Goal: Check status: Check status

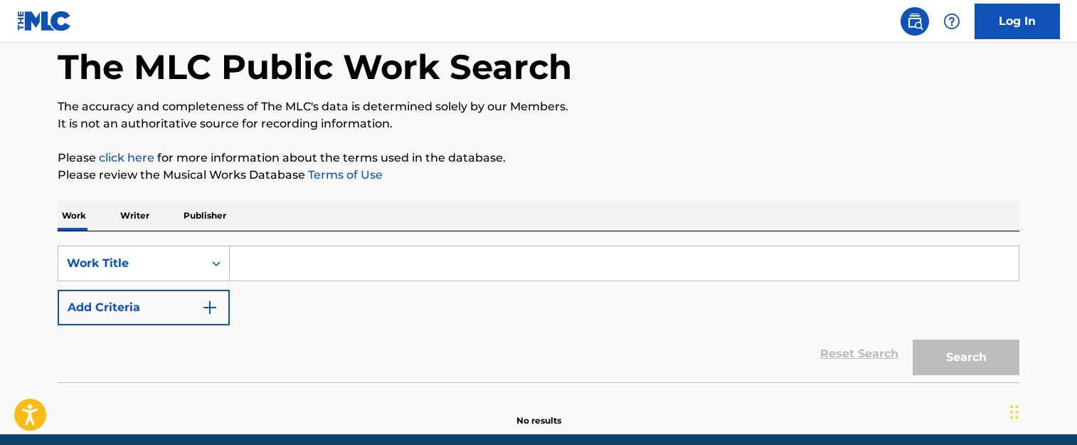
click at [316, 253] on input "Search Form" at bounding box center [624, 263] width 789 height 34
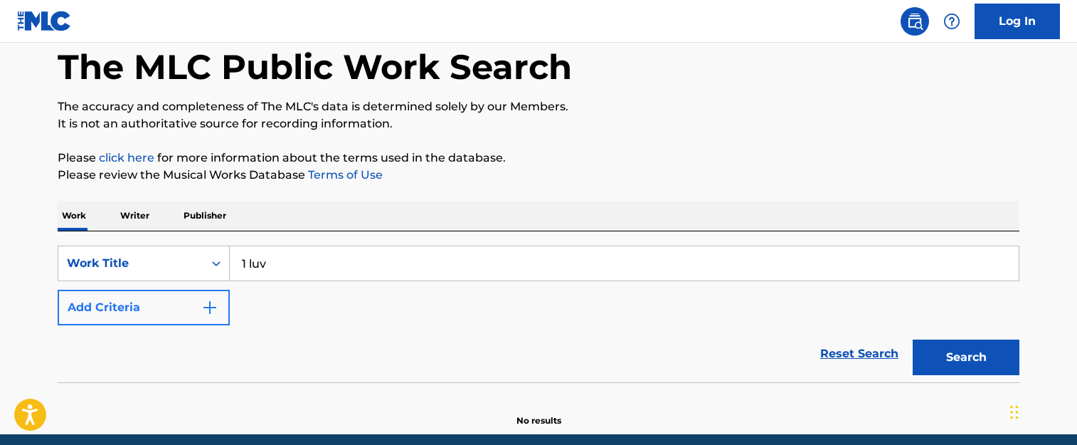
type input "1 luv"
click at [189, 323] on button "Add Criteria" at bounding box center [144, 308] width 172 height 36
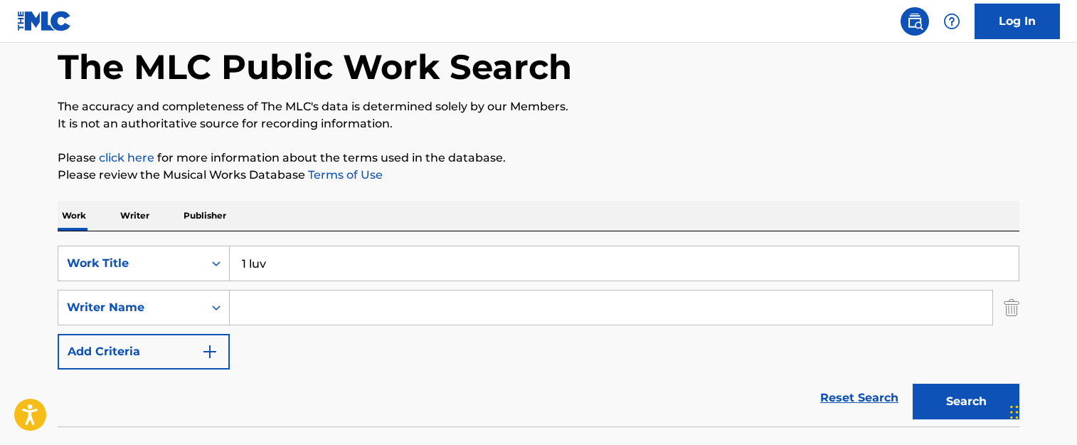
click at [410, 309] on input "Search Form" at bounding box center [611, 307] width 763 height 34
type input "little"
click at [913, 383] on button "Search" at bounding box center [966, 401] width 107 height 36
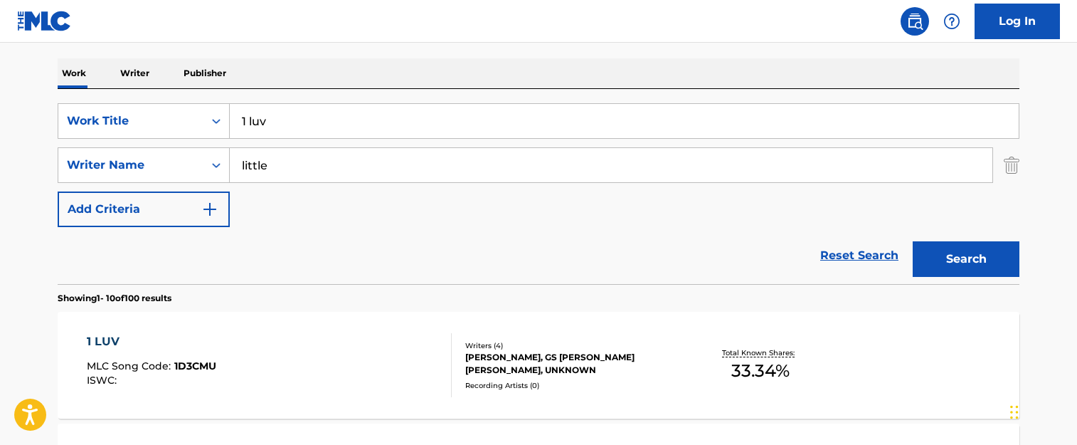
scroll to position [285, 0]
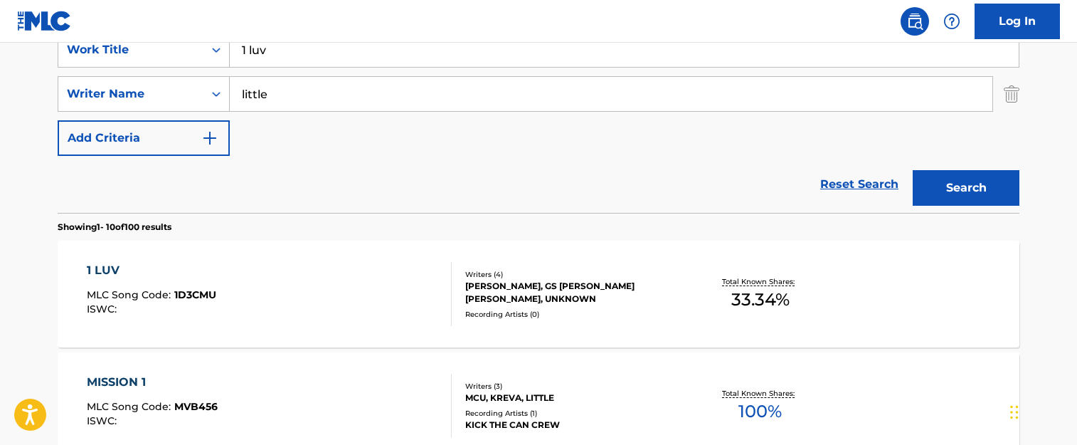
click at [317, 290] on div "1 LUV MLC Song Code : 1D3CMU ISWC :" at bounding box center [270, 294] width 366 height 64
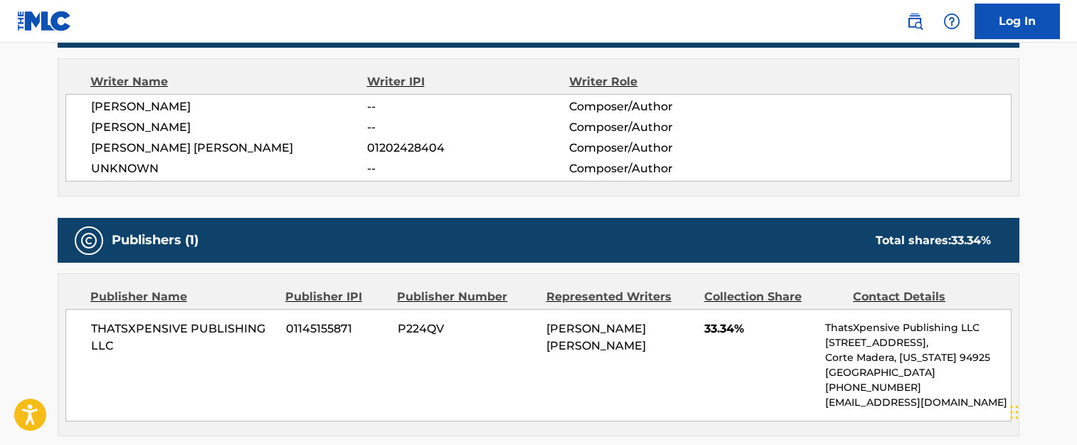
scroll to position [569, 0]
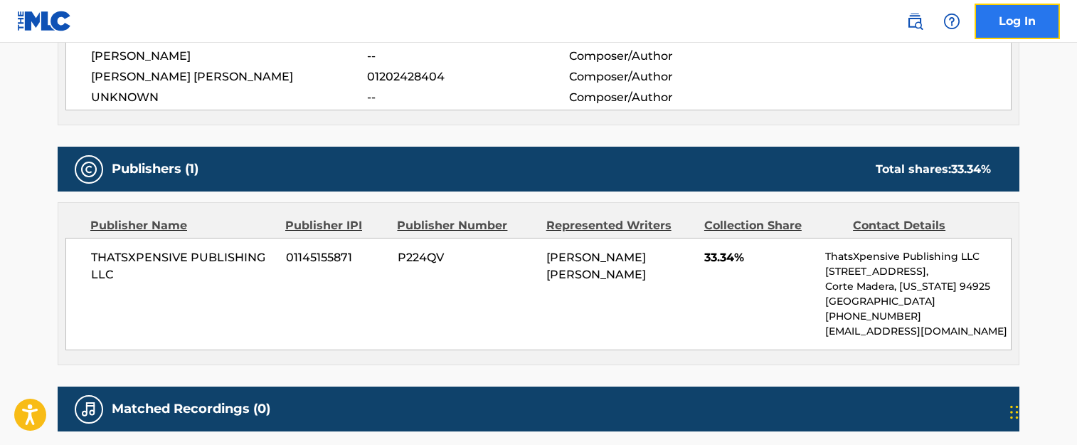
click at [992, 18] on link "Log In" at bounding box center [1017, 22] width 85 height 36
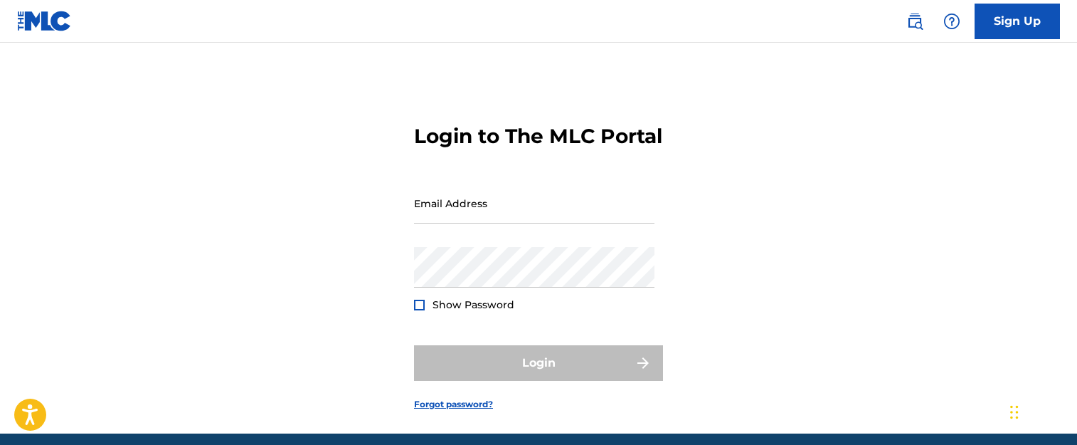
type input "[PERSON_NAME][EMAIL_ADDRESS][DOMAIN_NAME]"
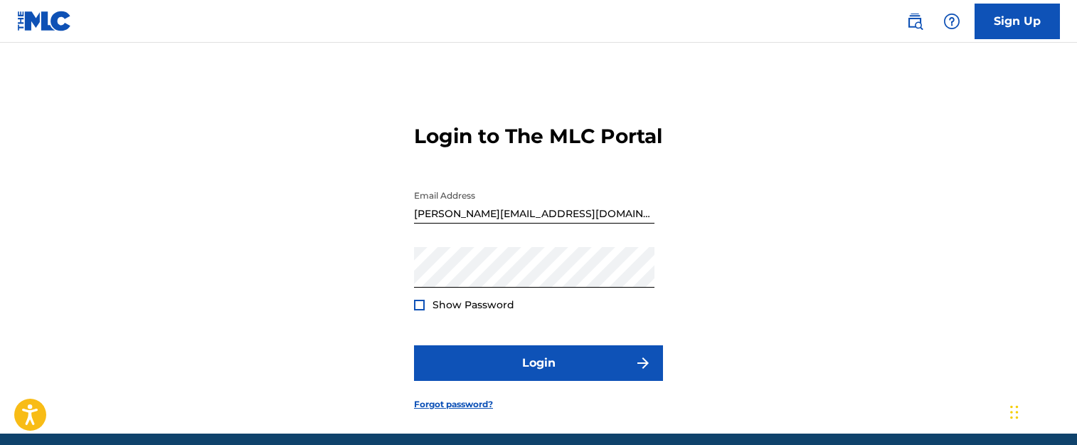
click at [419, 310] on div at bounding box center [419, 304] width 11 height 11
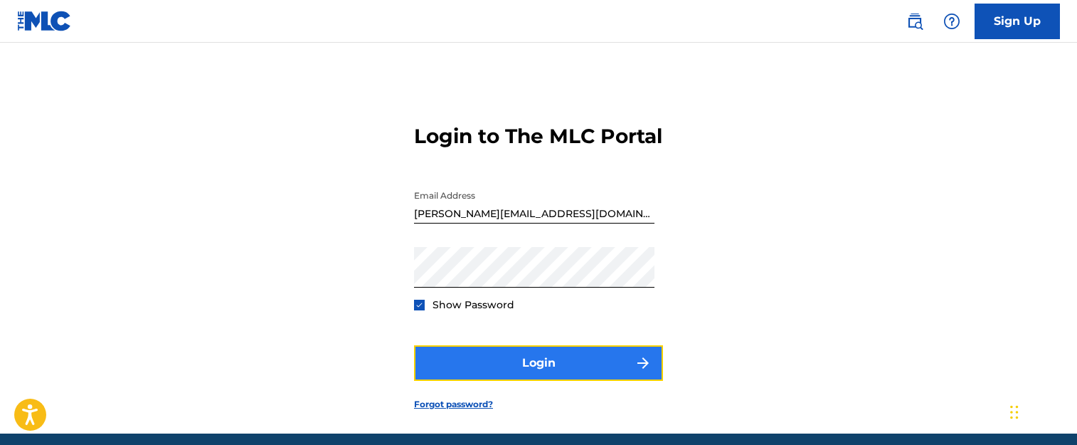
click at [508, 378] on button "Login" at bounding box center [538, 363] width 249 height 36
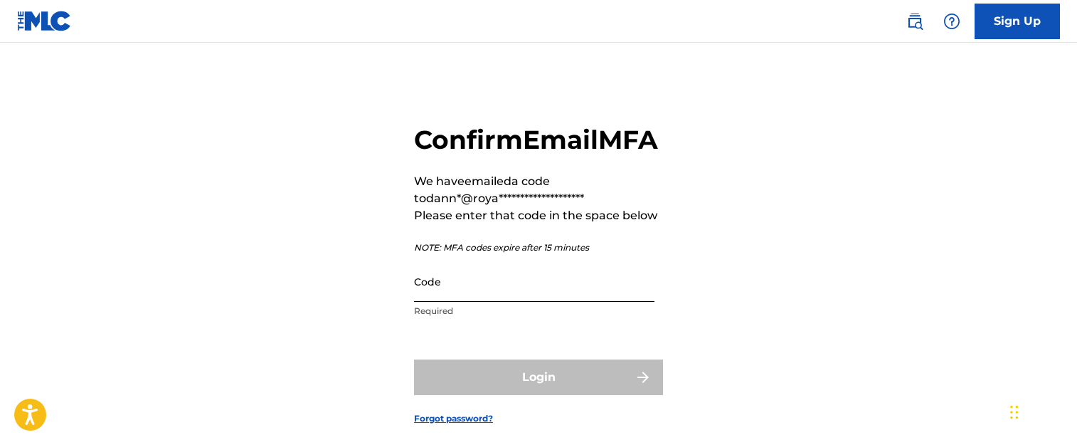
click at [533, 302] on input "Code" at bounding box center [534, 281] width 240 height 41
paste input "090434"
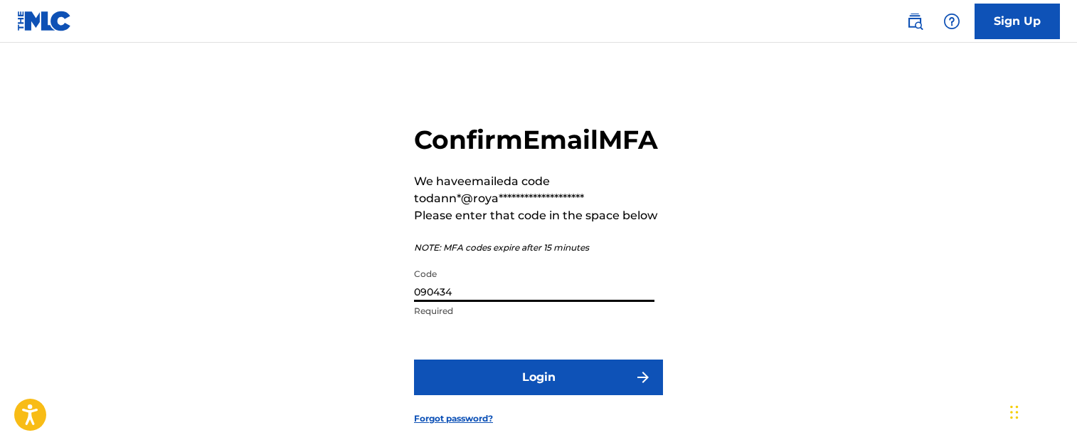
type input "090434"
click at [506, 386] on form "**********" at bounding box center [538, 262] width 249 height 369
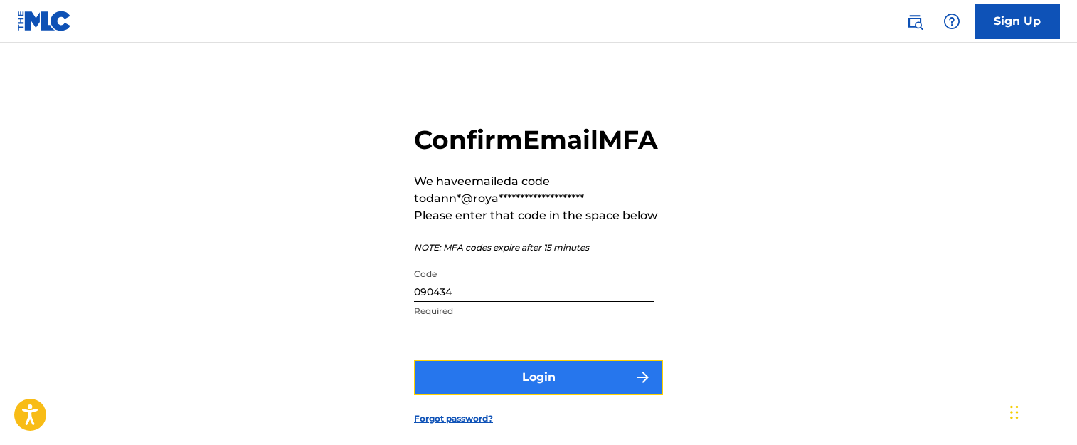
click at [508, 395] on button "Login" at bounding box center [538, 377] width 249 height 36
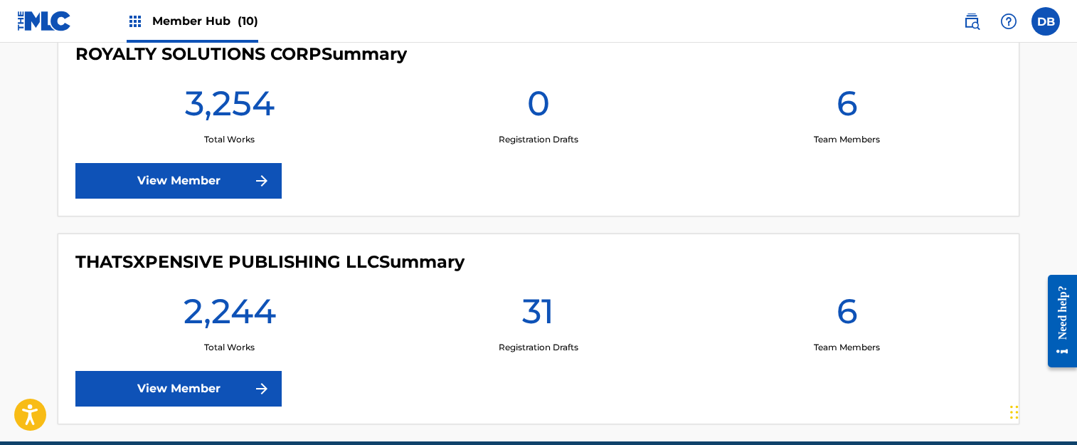
scroll to position [2128, 0]
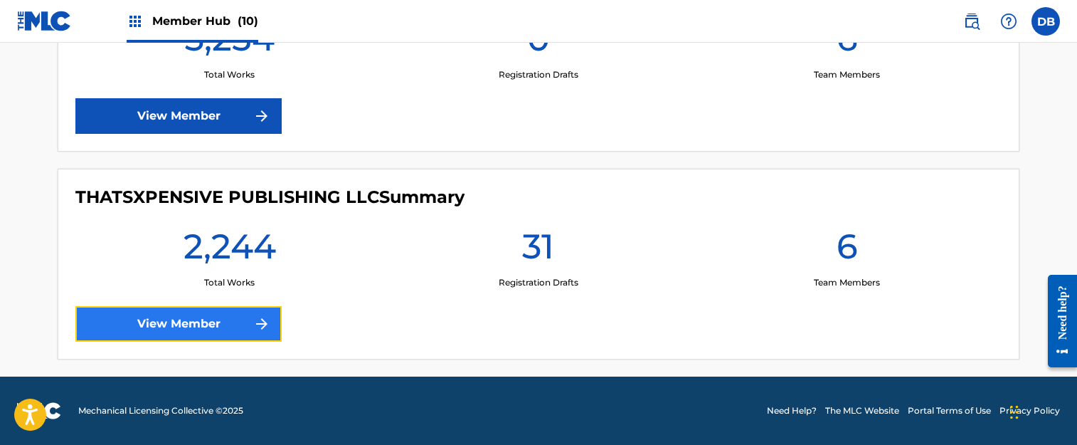
click at [238, 317] on link "View Member" at bounding box center [178, 324] width 206 height 36
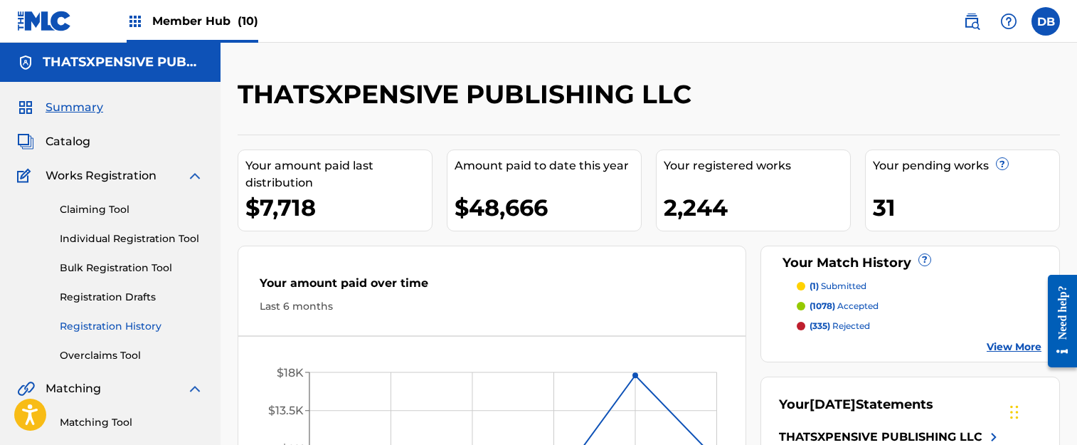
click at [121, 329] on link "Registration History" at bounding box center [132, 326] width 144 height 15
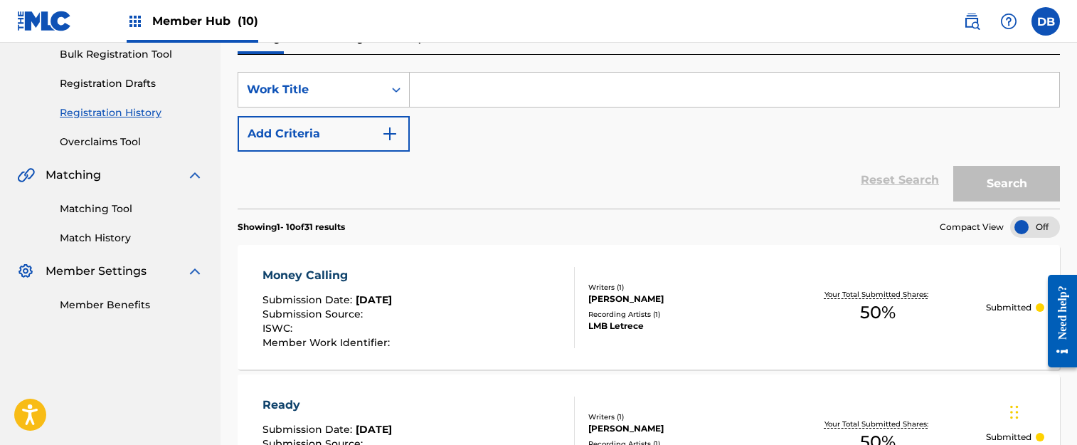
scroll to position [285, 0]
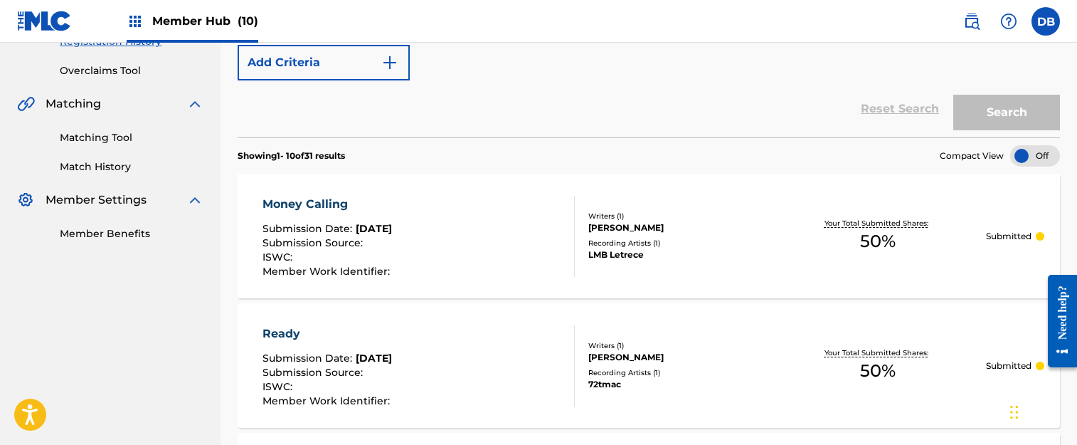
click at [460, 235] on div "Money Calling Submission Date : [DATE] Submission Source : ISWC : Member Work I…" at bounding box center [418, 236] width 312 height 81
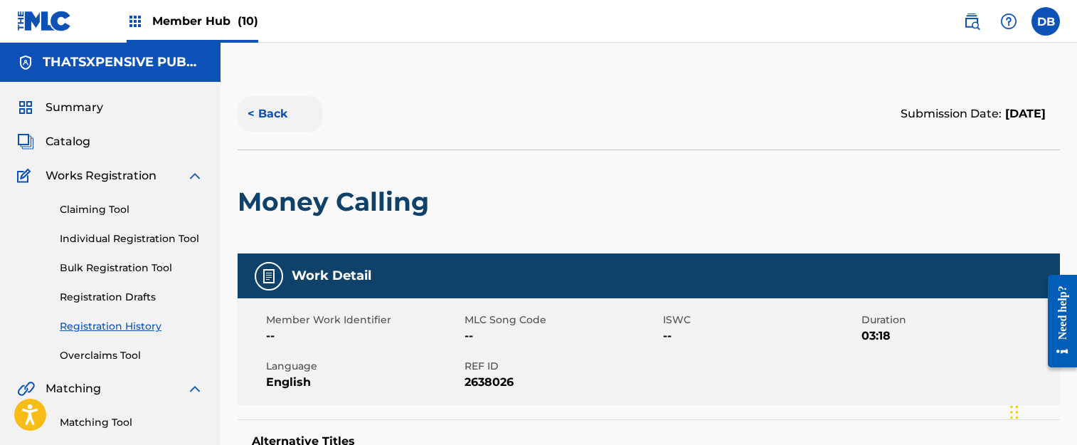
click at [272, 101] on button "< Back" at bounding box center [280, 114] width 85 height 36
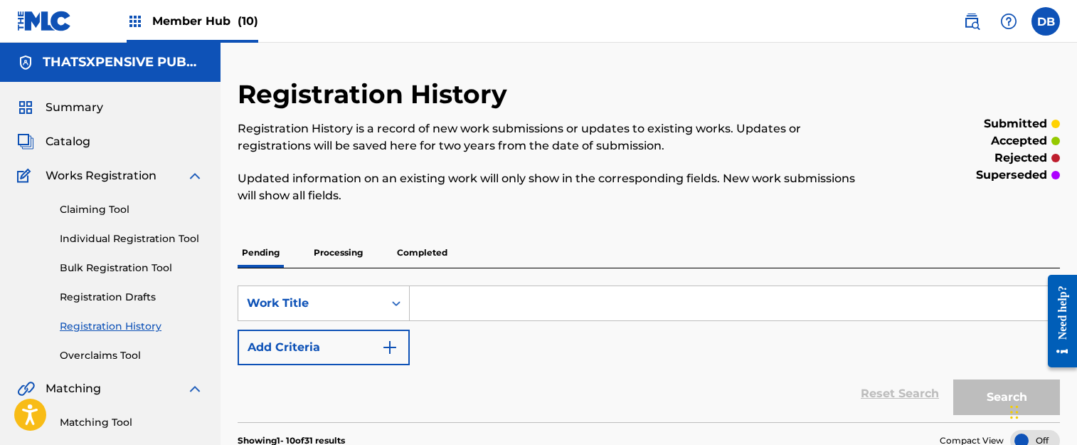
click at [441, 299] on input "Search Form" at bounding box center [734, 303] width 649 height 34
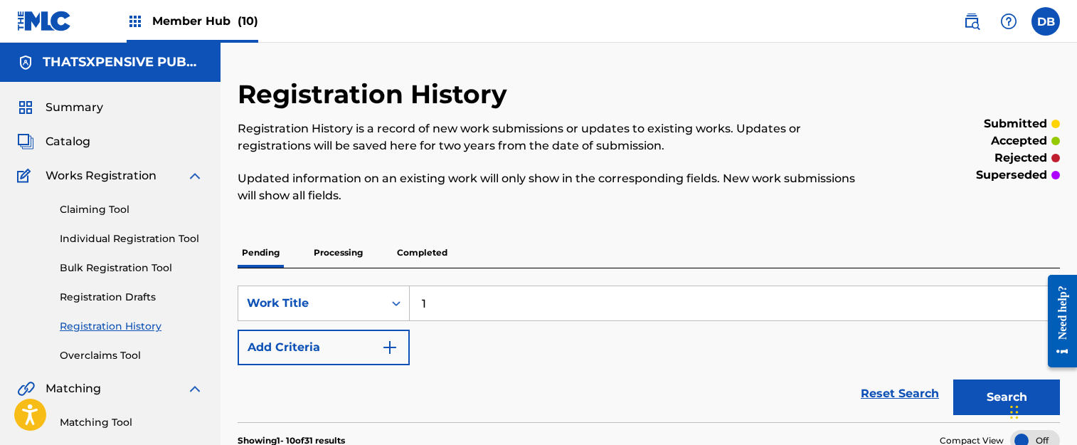
type input "1 luv"
click at [990, 398] on button "Search" at bounding box center [1006, 397] width 107 height 36
click at [408, 256] on p "Completed" at bounding box center [422, 253] width 59 height 30
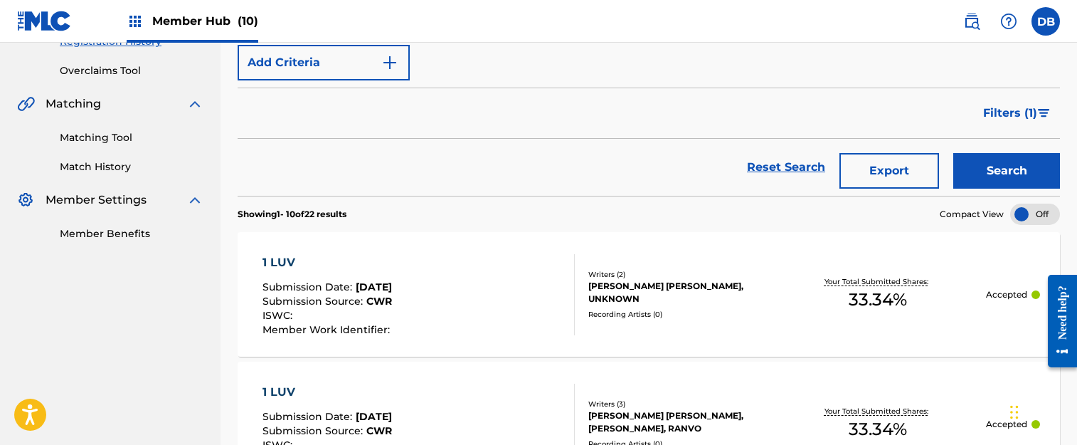
scroll to position [356, 0]
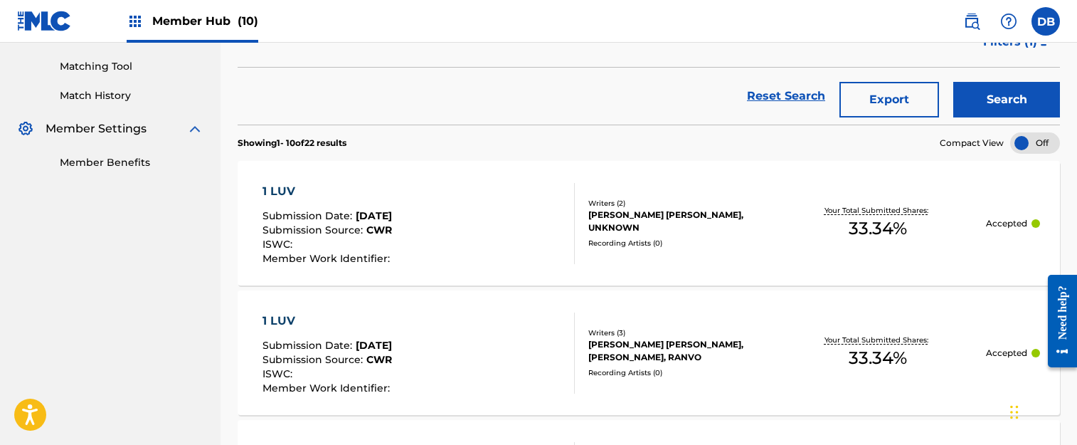
click at [488, 329] on div "1 LUV Submission Date : [DATE] Submission Source : CWR ISWC : Member Work Ident…" at bounding box center [418, 352] width 312 height 81
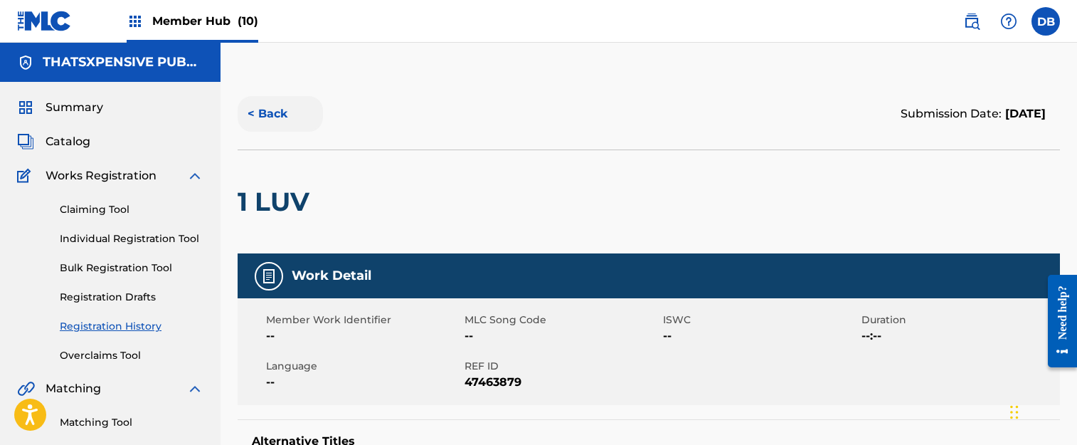
click at [269, 115] on button "< Back" at bounding box center [280, 114] width 85 height 36
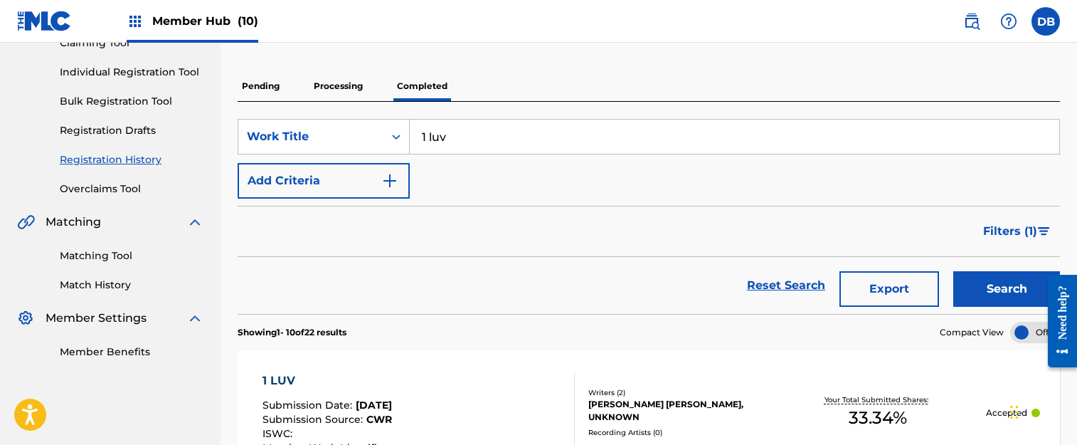
scroll to position [238, 0]
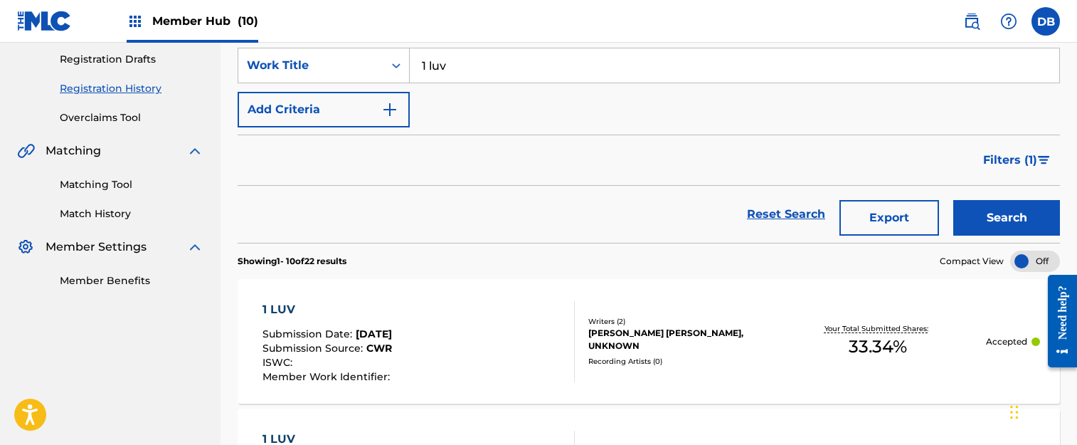
click at [487, 327] on div "1 LUV Submission Date : [DATE] Submission Source : CWR ISWC : Member Work Ident…" at bounding box center [418, 341] width 312 height 81
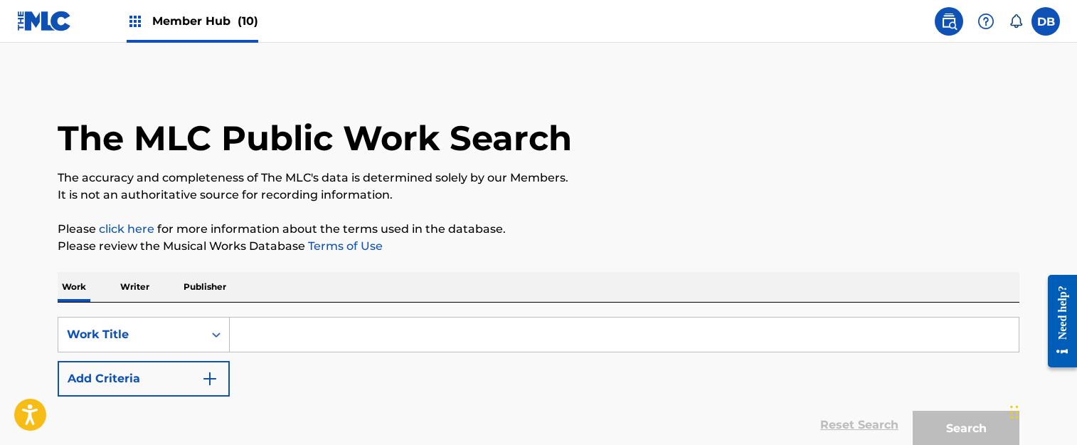
click at [266, 323] on input "Search Form" at bounding box center [624, 334] width 789 height 34
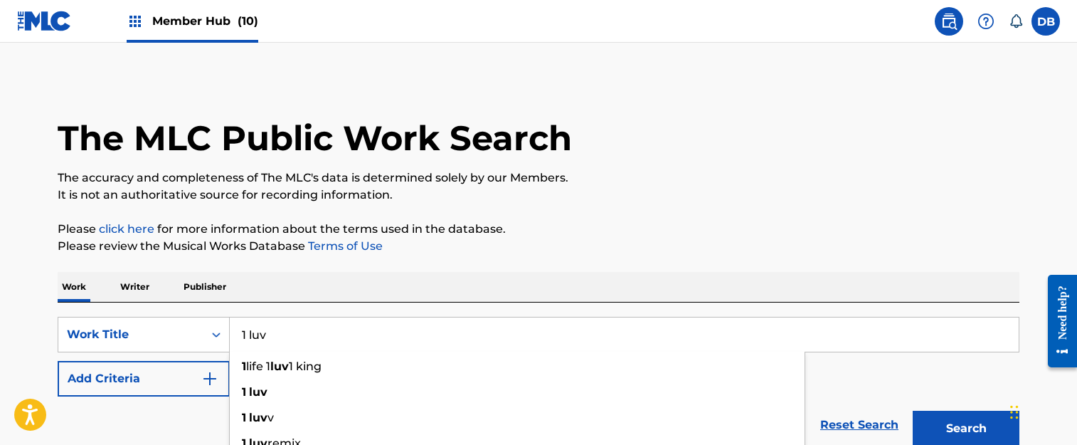
type input "1 luv"
drag, startPoint x: 337, startPoint y: 255, endPoint x: 292, endPoint y: 279, distance: 51.6
click at [334, 256] on div "The MLC Public Work Search The accuracy and completeness of The MLC's data is d…" at bounding box center [539, 288] width 996 height 420
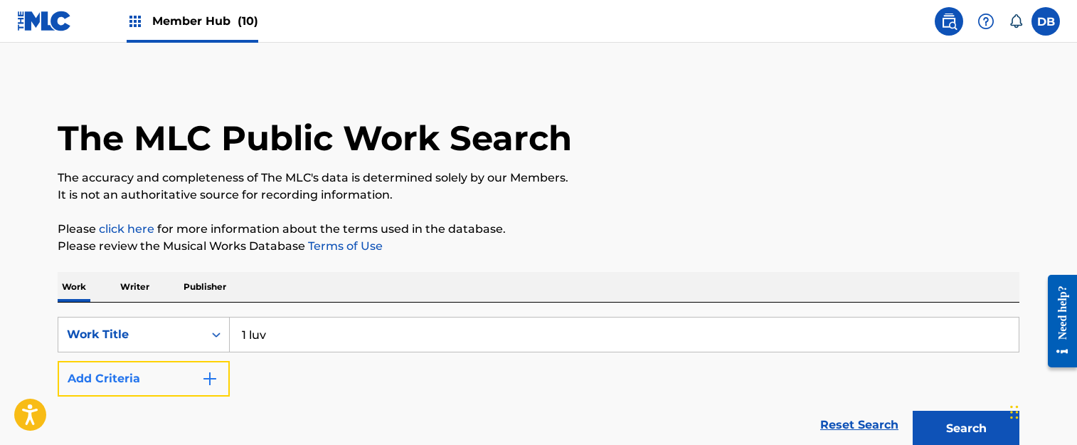
click at [187, 373] on button "Add Criteria" at bounding box center [144, 379] width 172 height 36
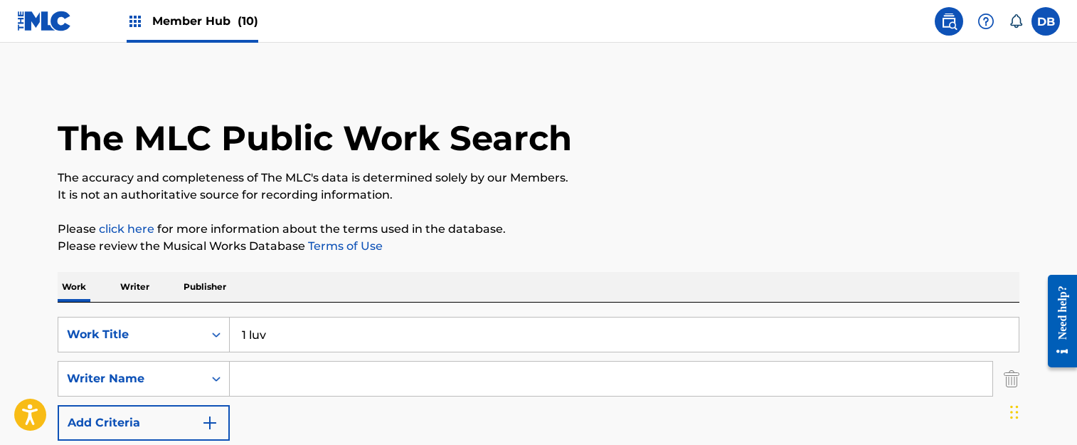
drag, startPoint x: 189, startPoint y: 373, endPoint x: 292, endPoint y: 376, distance: 103.9
click at [292, 375] on input "Search Form" at bounding box center [611, 378] width 763 height 34
type input "little"
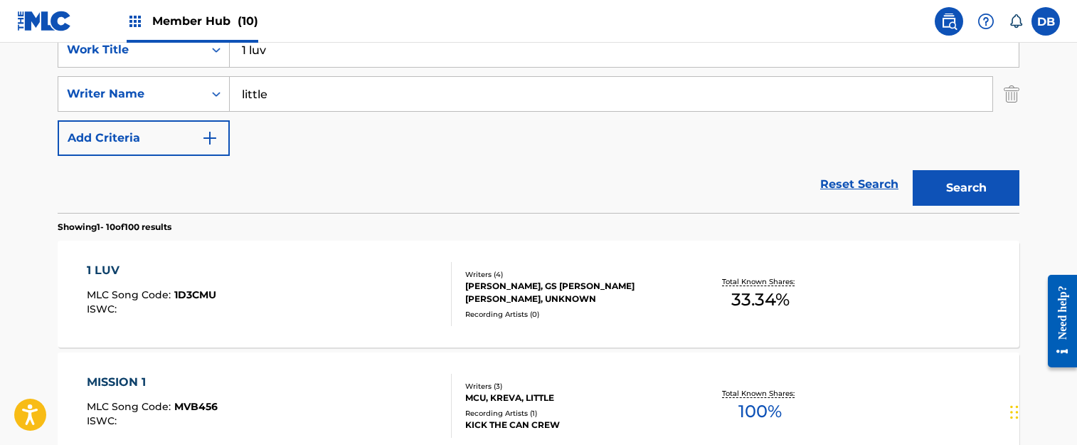
scroll to position [356, 0]
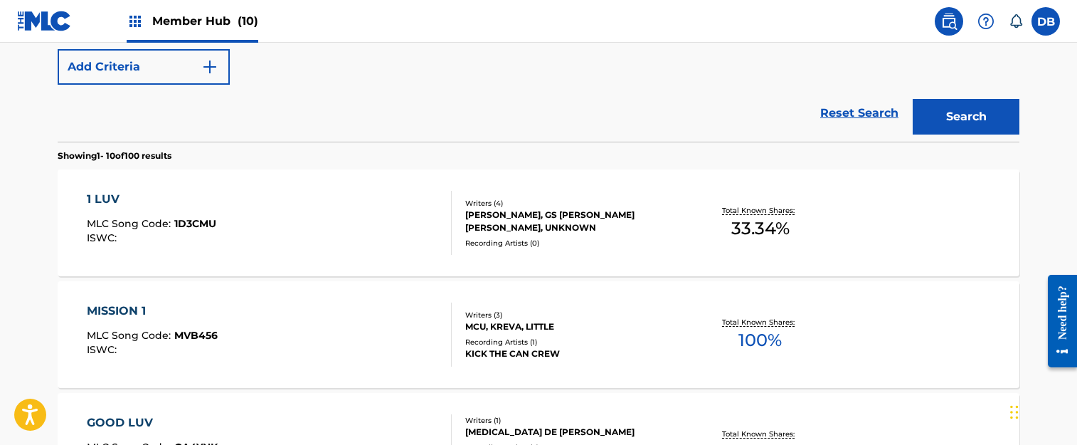
click at [327, 210] on div "1 LUV MLC Song Code : 1D3CMU ISWC :" at bounding box center [270, 223] width 366 height 64
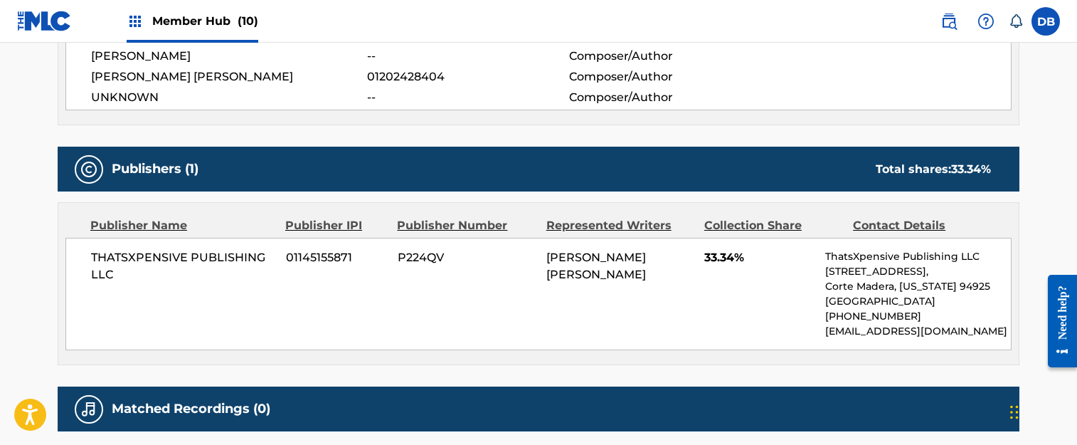
scroll to position [691, 0]
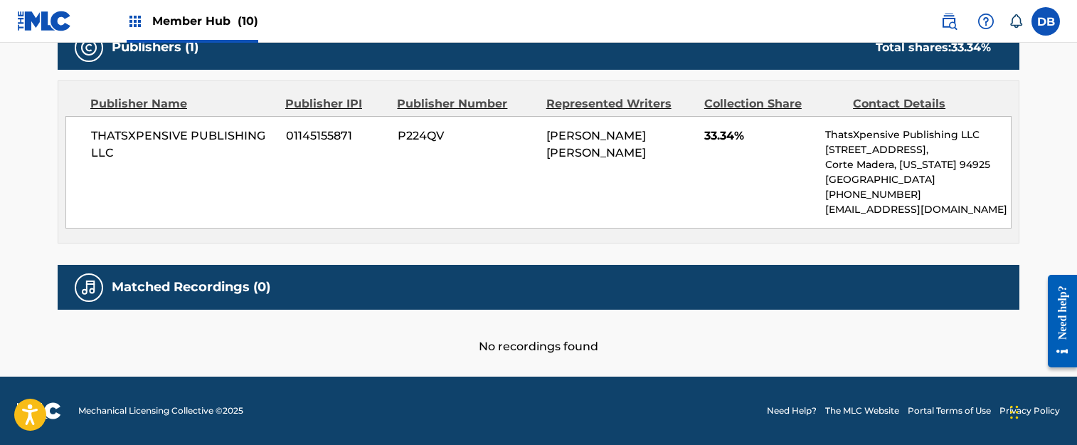
click at [424, 137] on span "P224QV" at bounding box center [467, 135] width 138 height 17
copy span "P224QV"
